Goal: Task Accomplishment & Management: Complete application form

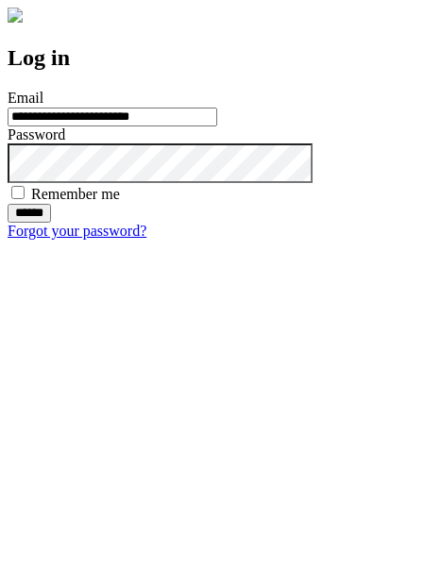
type input "**********"
click at [51, 223] on input "******" at bounding box center [29, 213] width 43 height 19
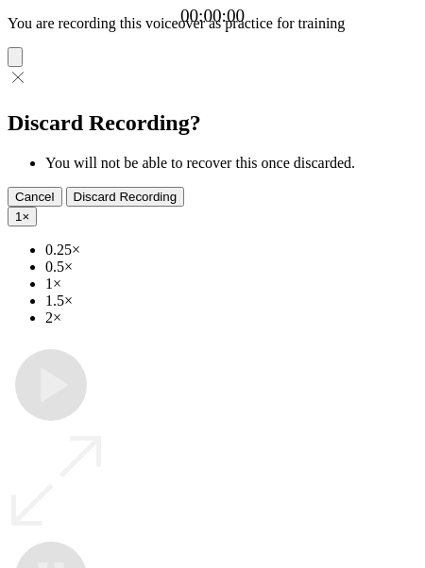
type input "**********"
